Goal: Communication & Community: Answer question/provide support

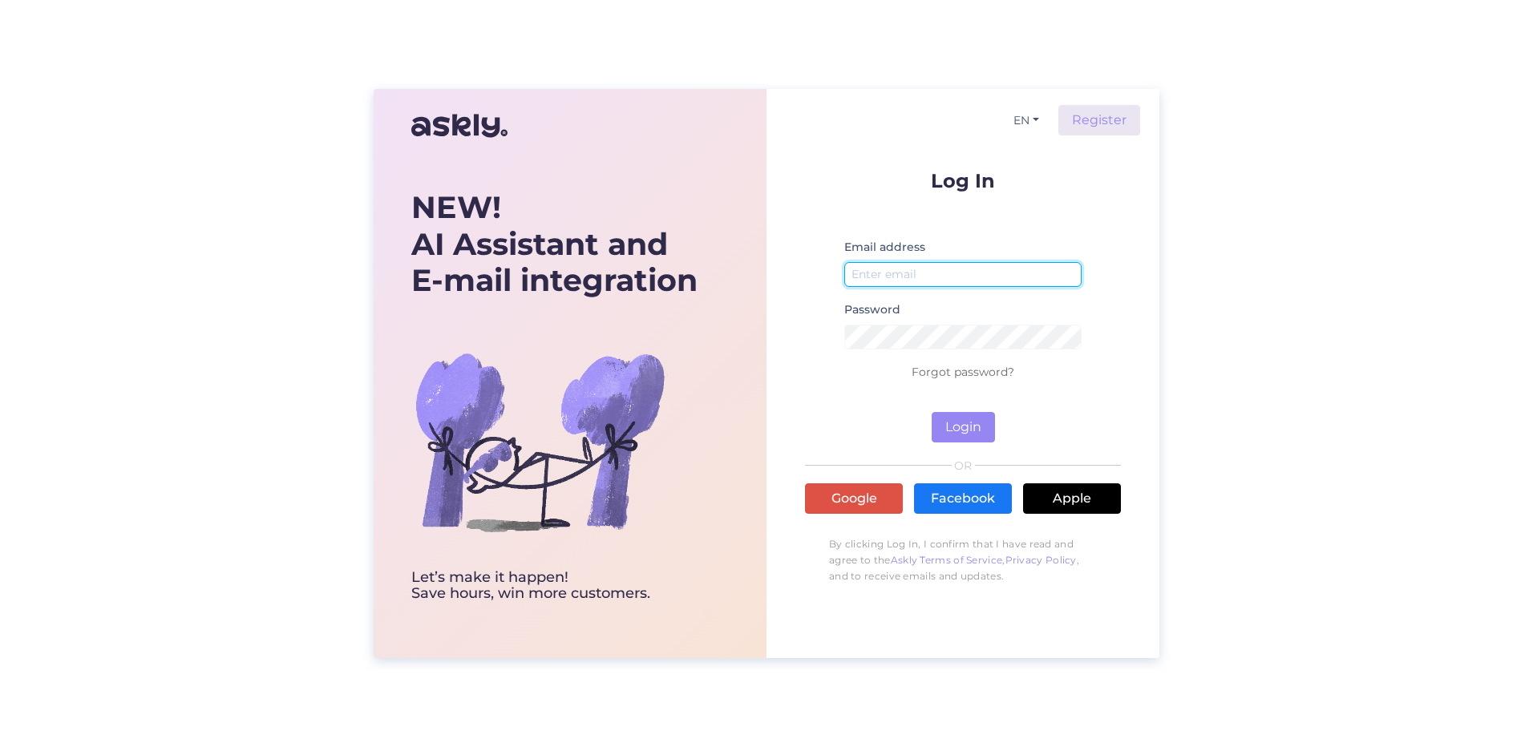
click at [925, 272] on input "email" at bounding box center [962, 274] width 237 height 25
type input "[EMAIL_ADDRESS][DOMAIN_NAME]"
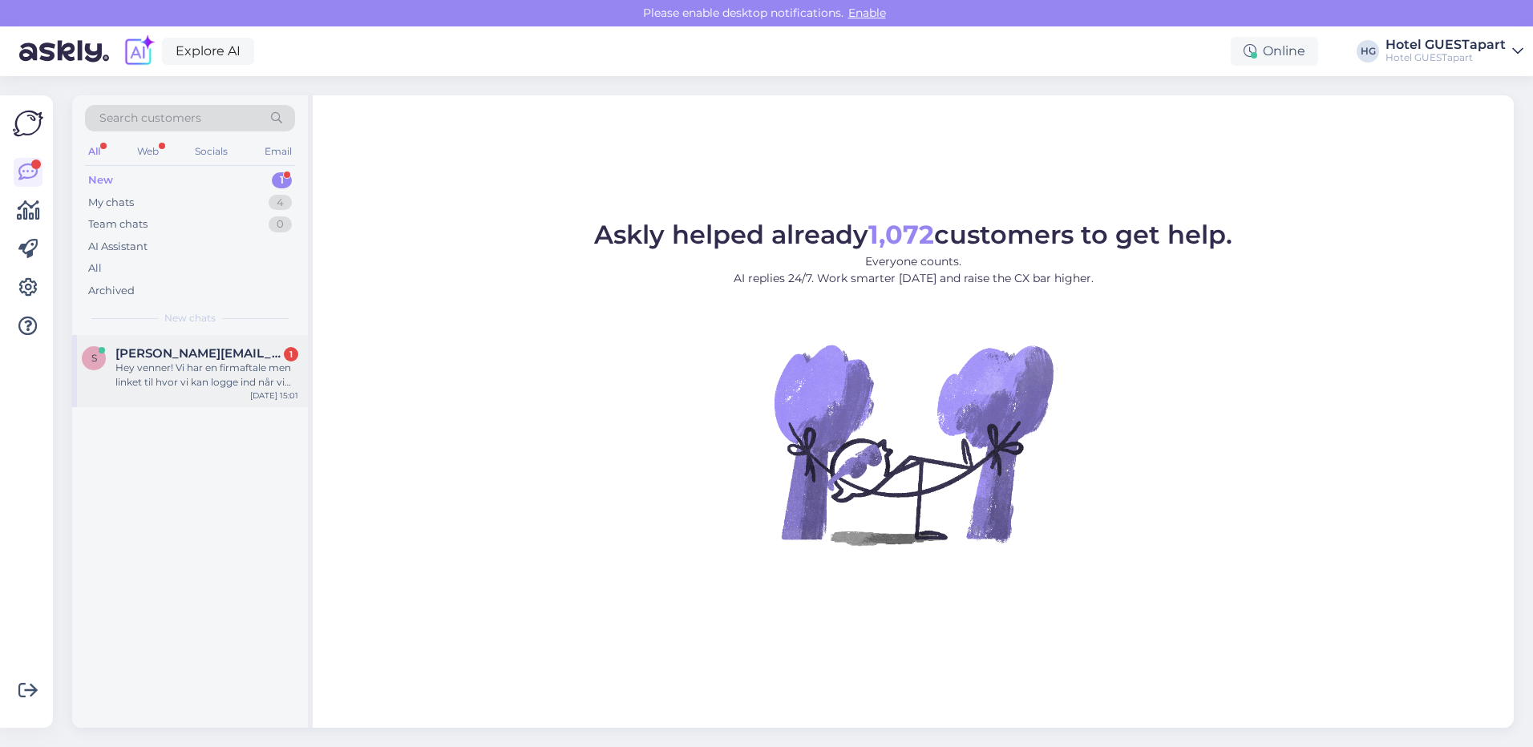
click at [185, 380] on div "Hey venner! Vi har en firmaftale men linket til hvor vi kan logge ind når vi sk…" at bounding box center [206, 375] width 183 height 29
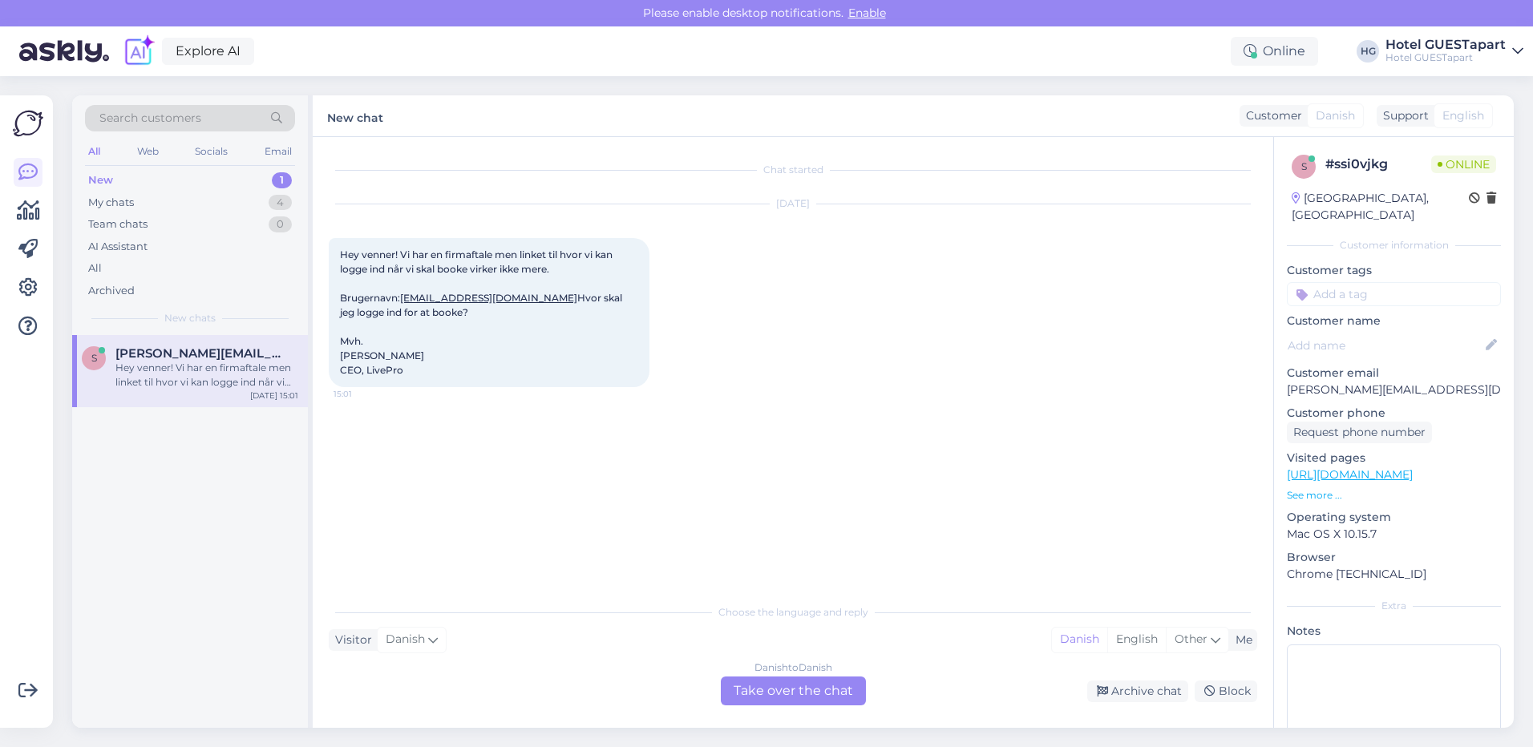
scroll to position [1, 0]
click at [772, 692] on div "Danish to Danish Take over the chat" at bounding box center [793, 690] width 145 height 29
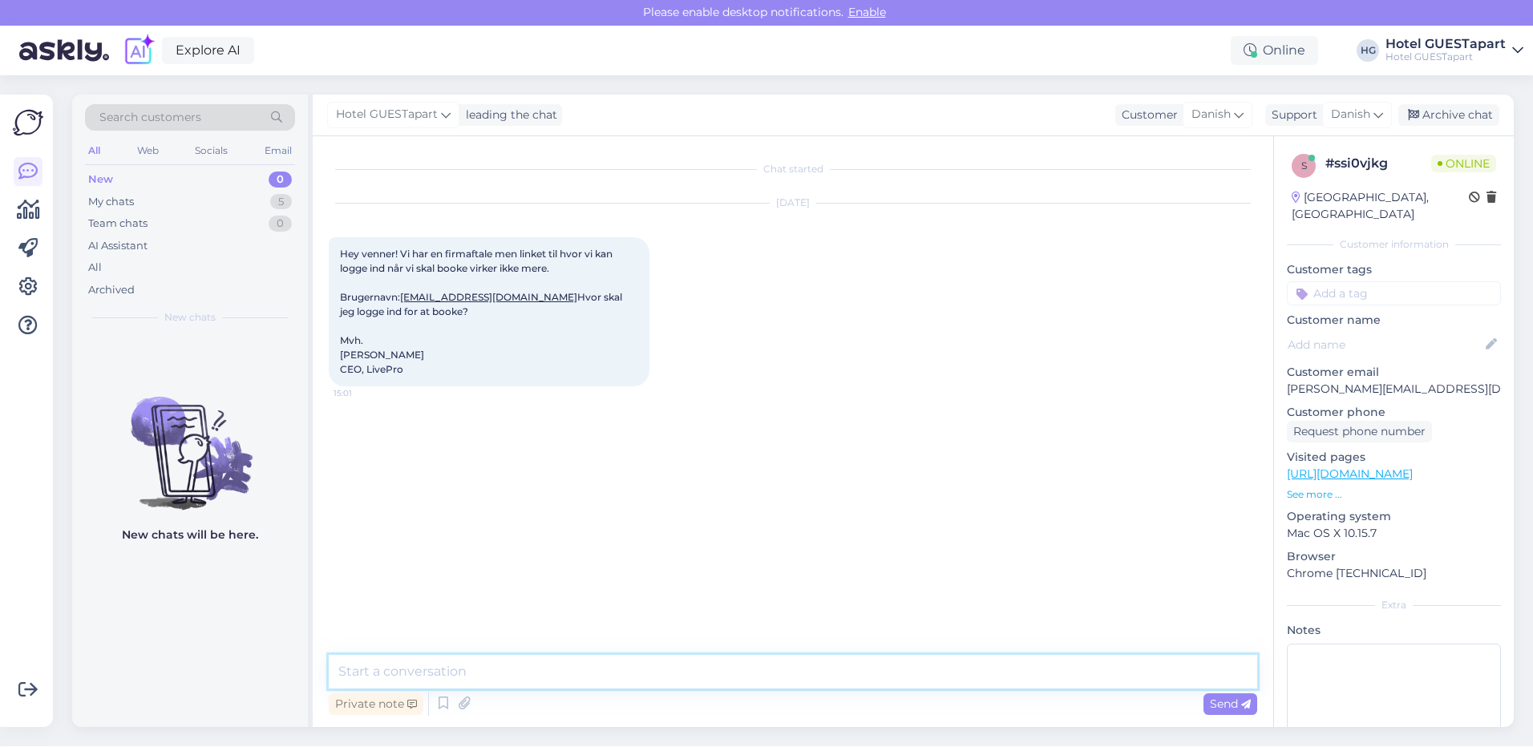
click at [452, 677] on textarea at bounding box center [793, 672] width 929 height 34
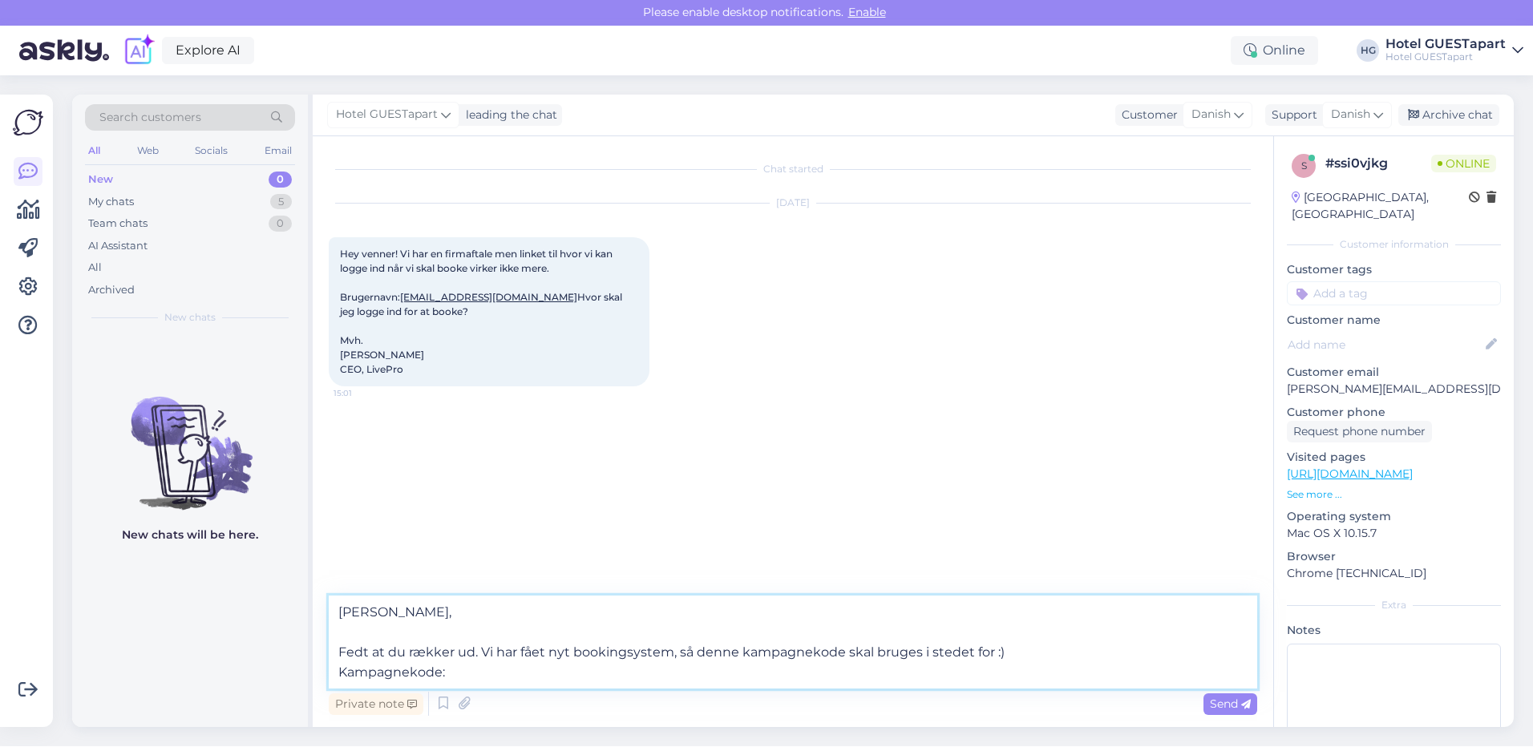
paste textarea "LIPRHGA25"
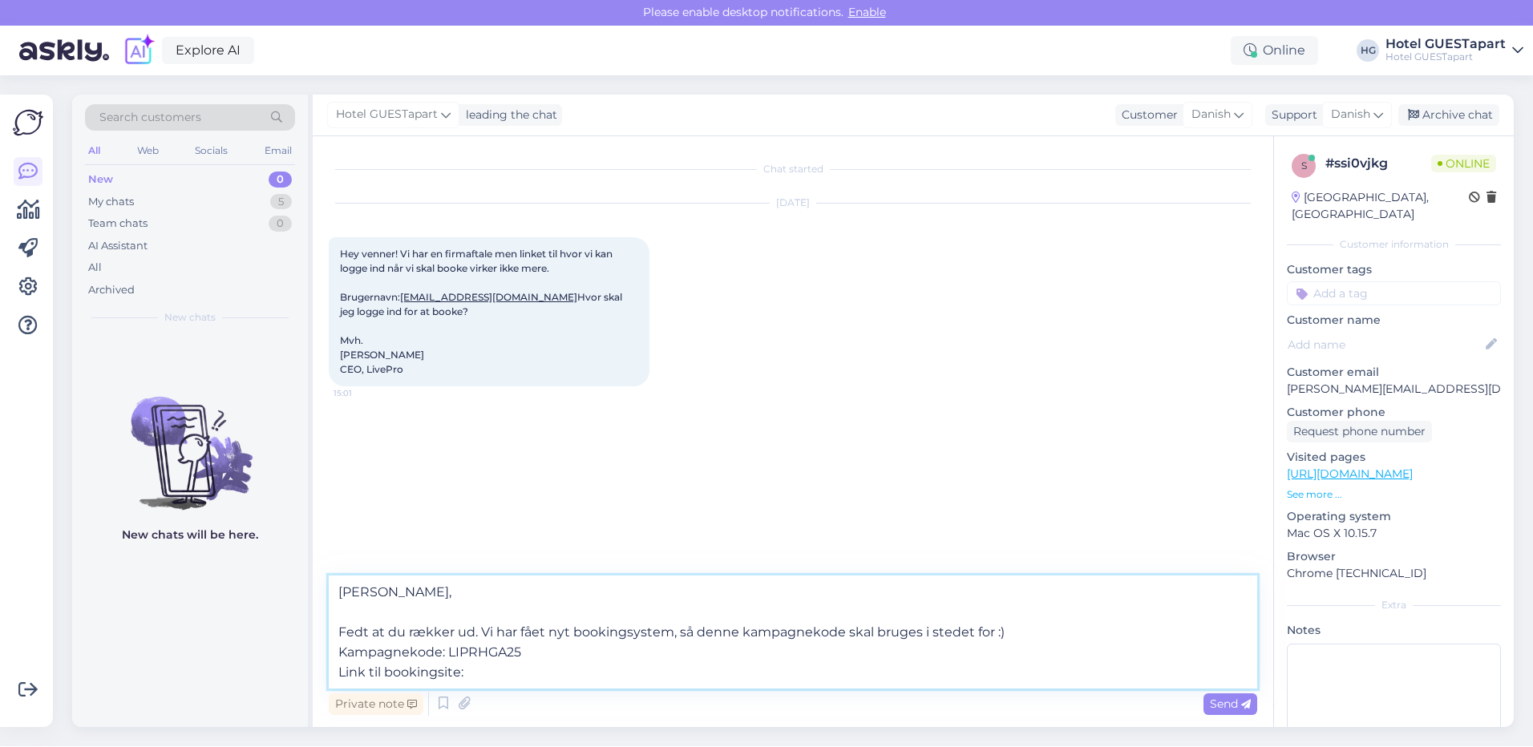
click at [508, 675] on textarea "[PERSON_NAME], Fedt at du rækker ud. Vi har fået nyt bookingsystem, så denne ka…" at bounding box center [793, 632] width 929 height 113
paste textarea "[URL][DOMAIN_NAME]"
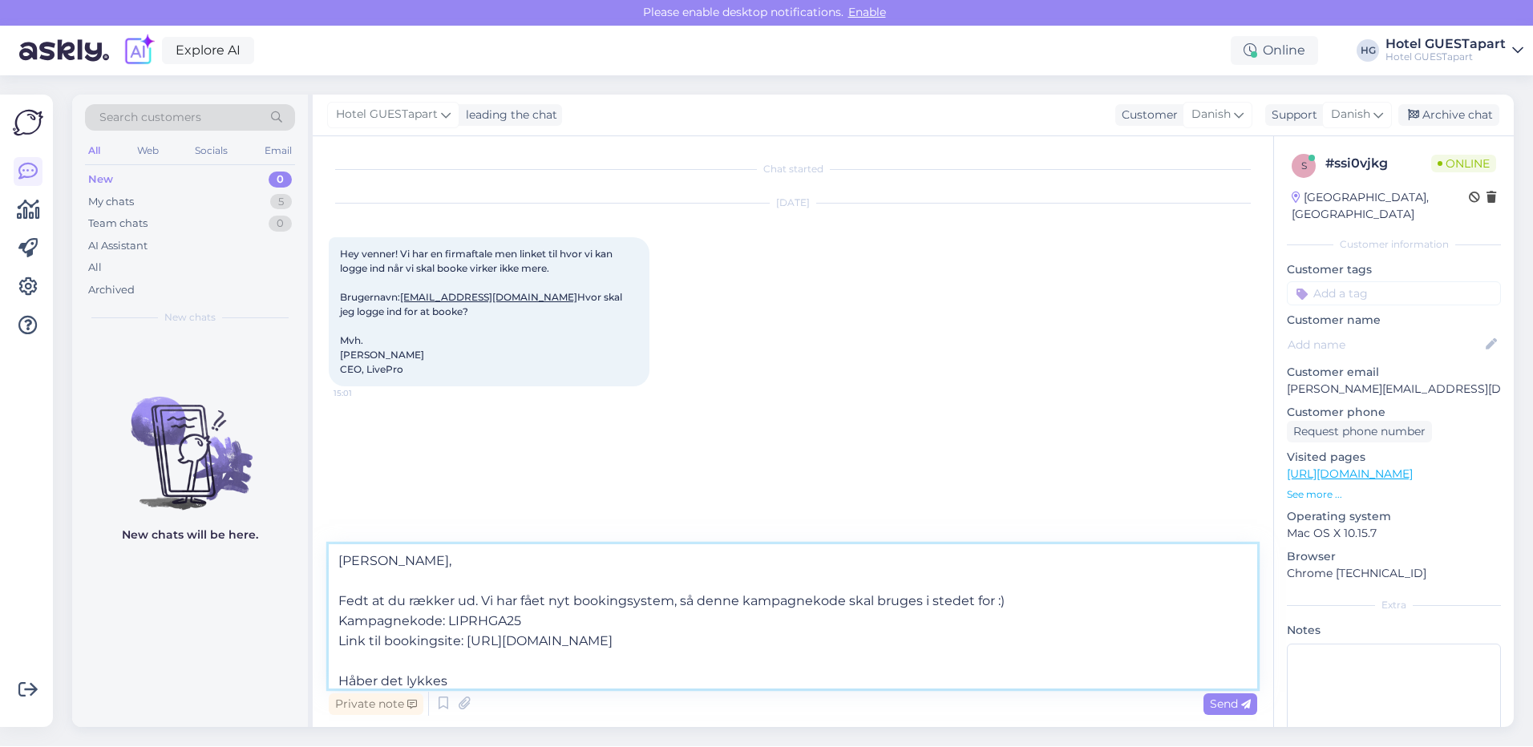
type textarea "[PERSON_NAME], Fedt at du rækker ud. Vi har fået nyt bookingsystem, så denne ka…"
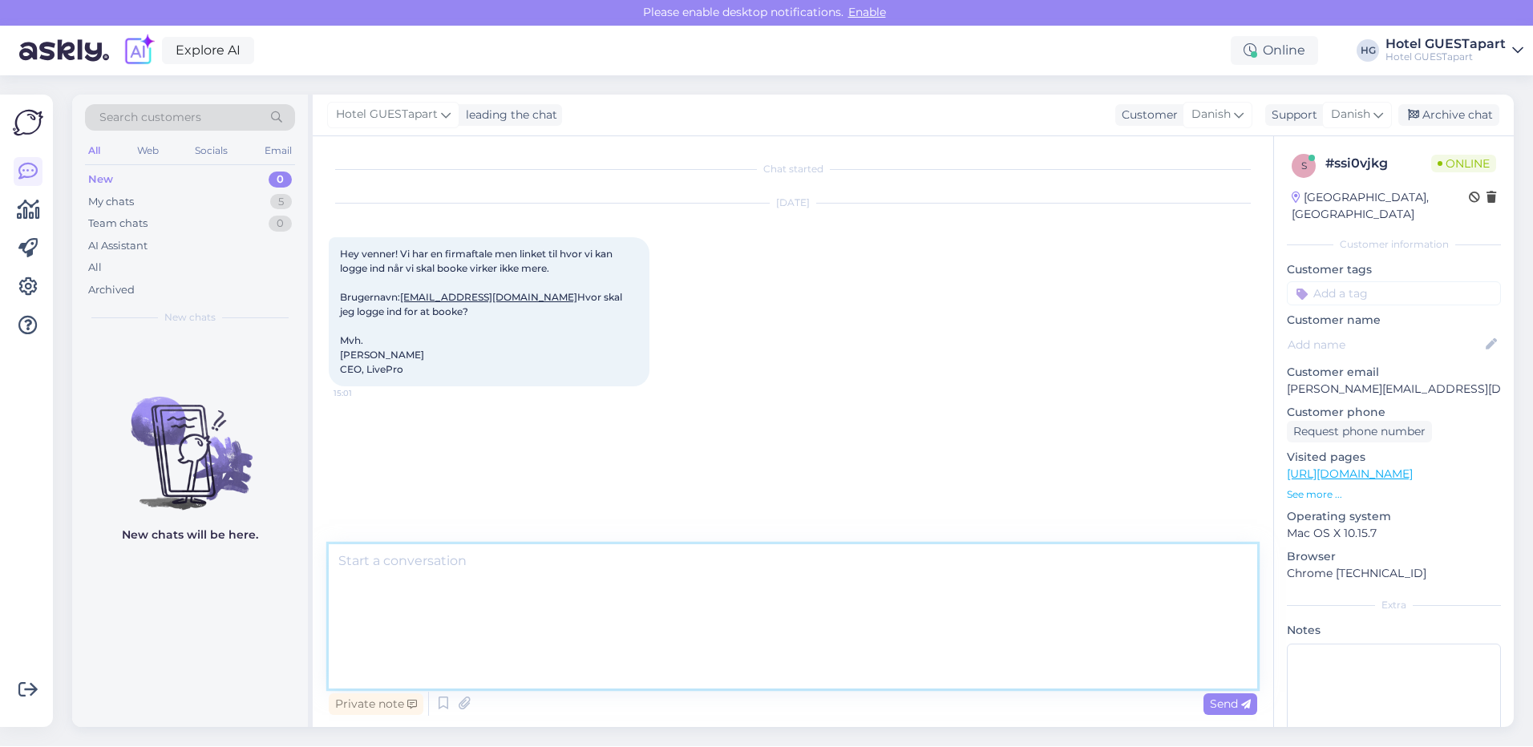
scroll to position [0, 0]
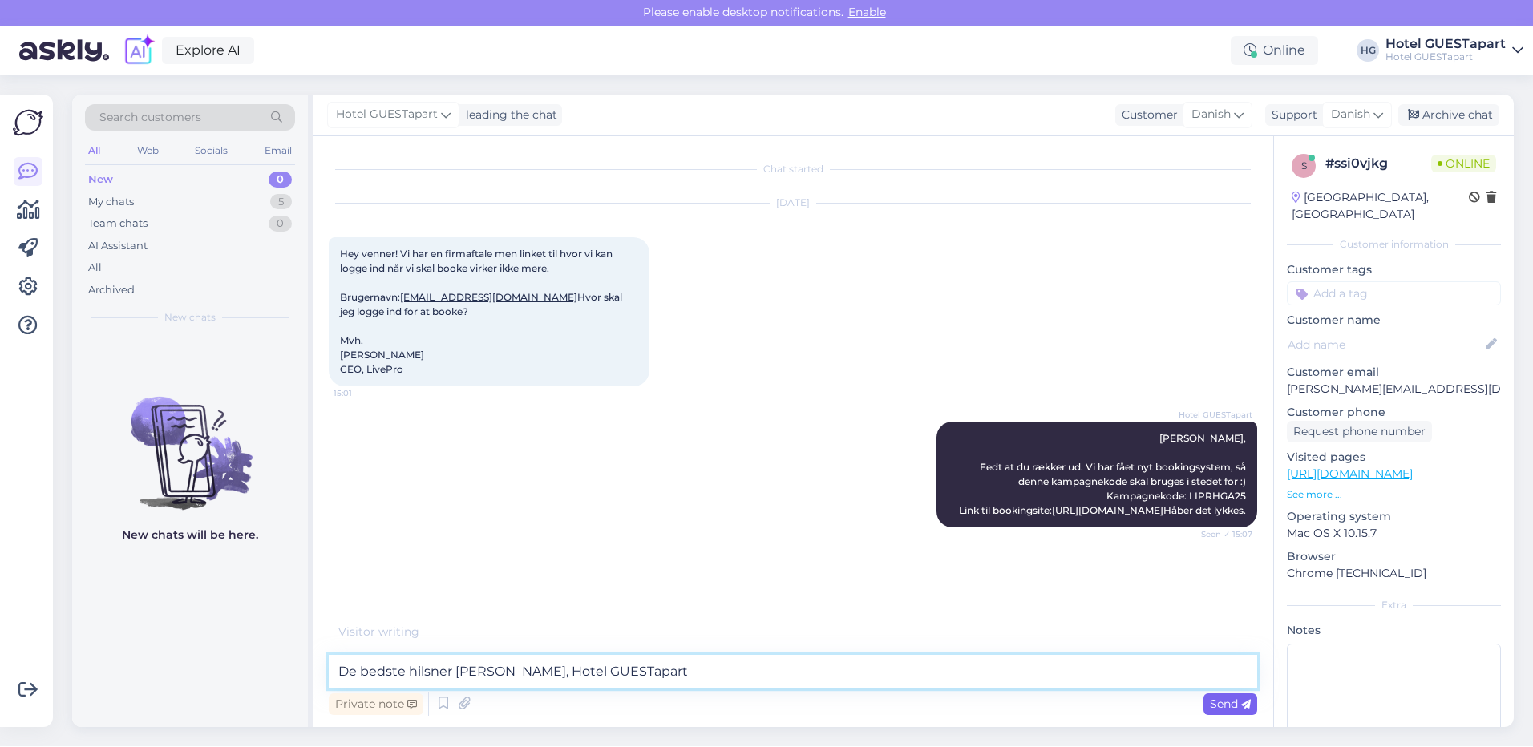
type textarea "De bedste hilsner [PERSON_NAME], Hotel GUESTapart"
click at [1221, 698] on span "Send" at bounding box center [1230, 704] width 41 height 14
